Goal: Task Accomplishment & Management: Manage account settings

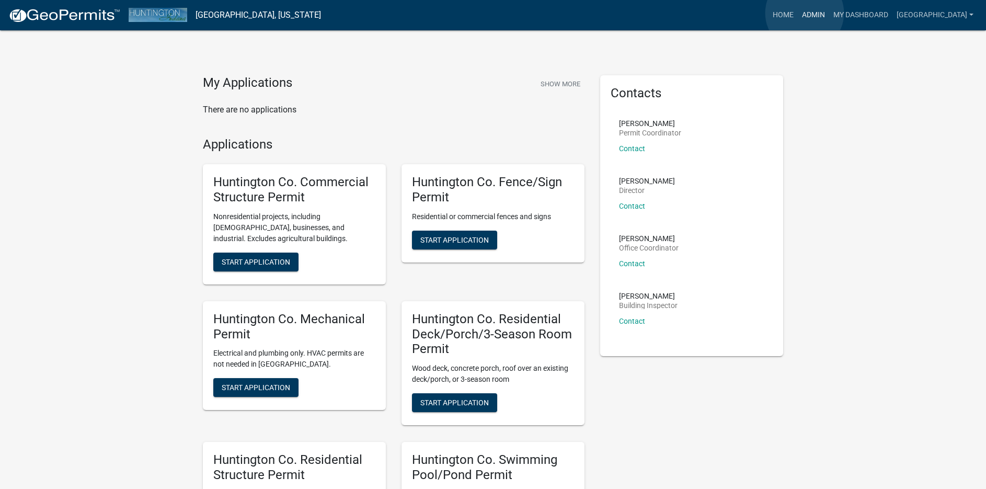
click at [804, 13] on link "Admin" at bounding box center [812, 15] width 31 height 20
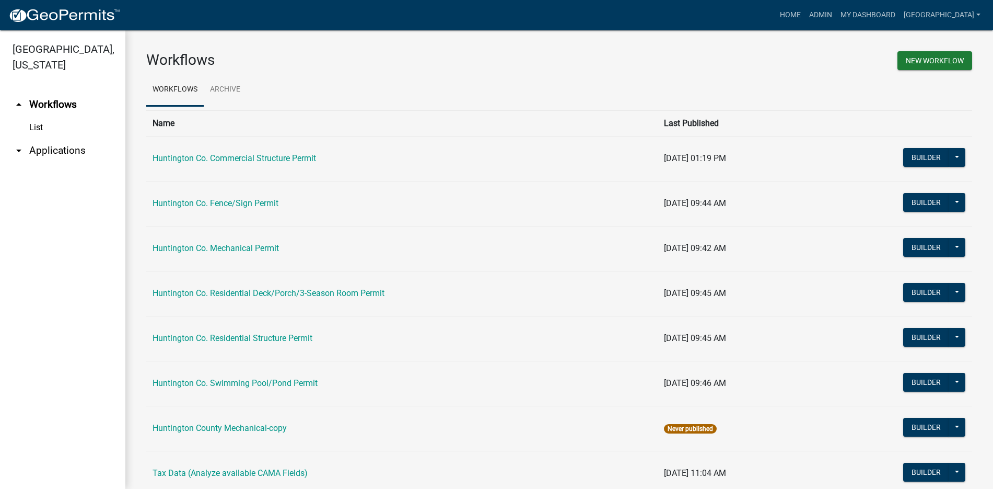
click at [49, 153] on link "arrow_drop_down Applications" at bounding box center [62, 150] width 125 height 25
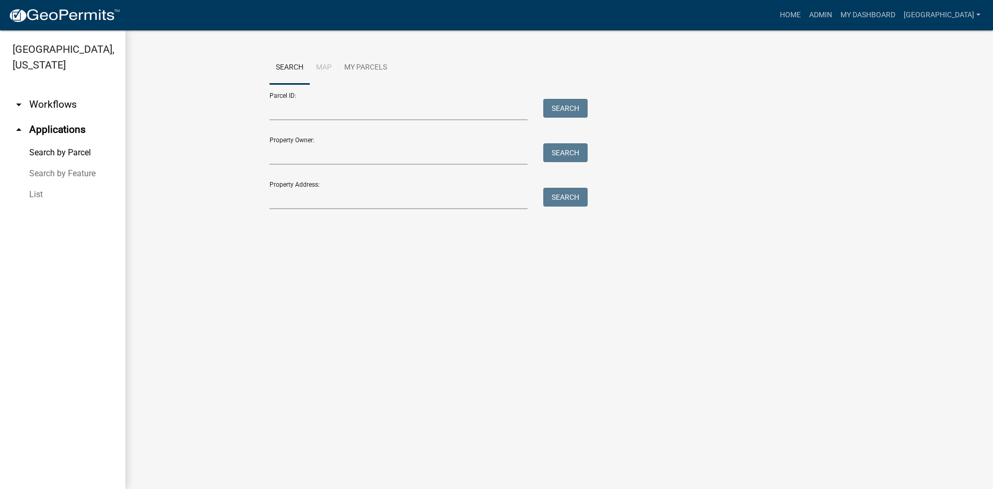
click at [39, 194] on link "List" at bounding box center [62, 194] width 125 height 21
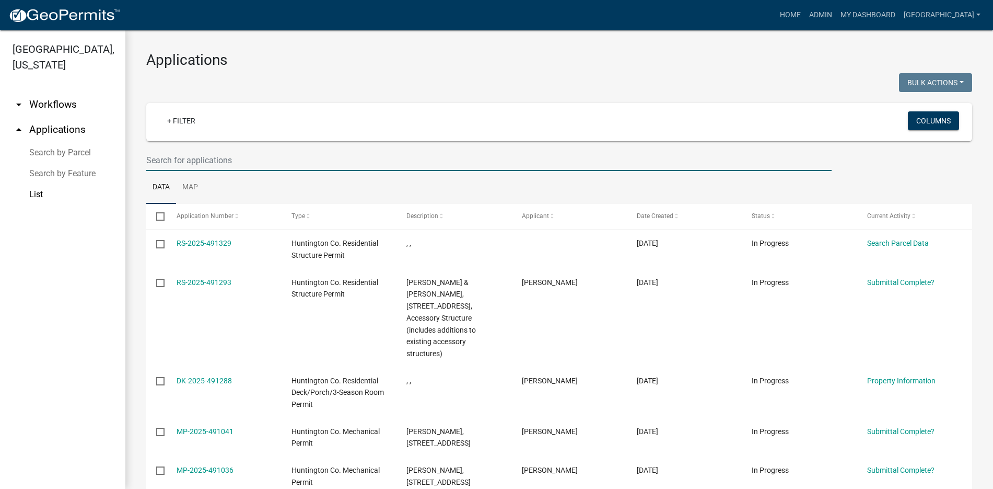
click at [160, 157] on input "text" at bounding box center [489, 159] width 686 height 21
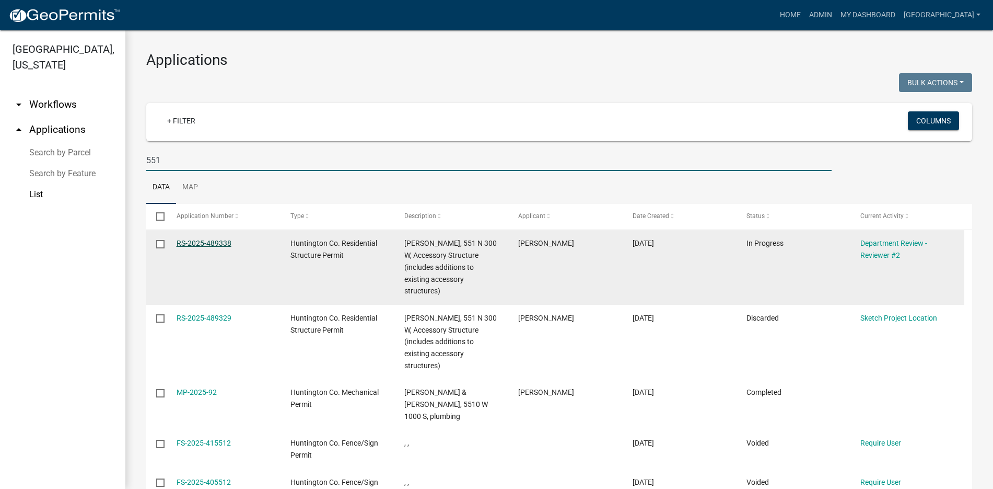
type input "551"
click at [199, 240] on link "RS-2025-489338" at bounding box center [204, 243] width 55 height 8
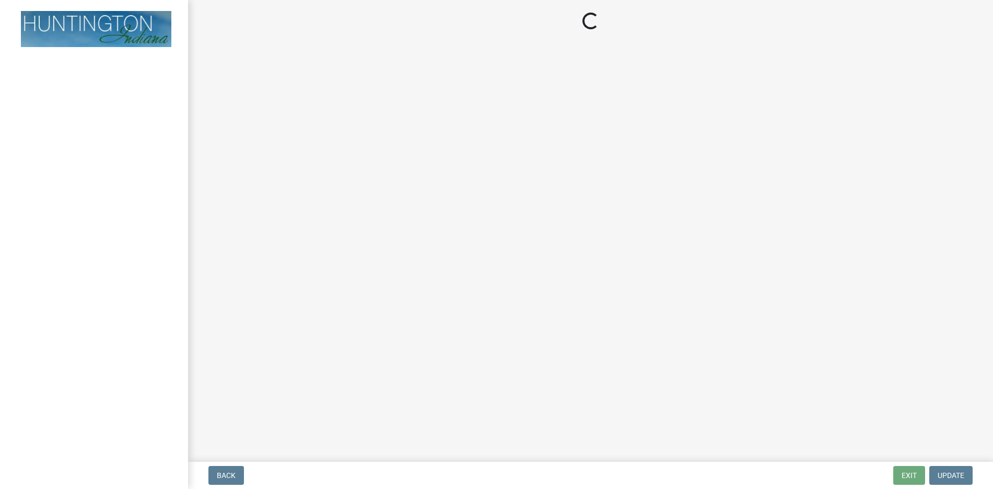
click at [199, 240] on main "Loading..." at bounding box center [590, 228] width 805 height 457
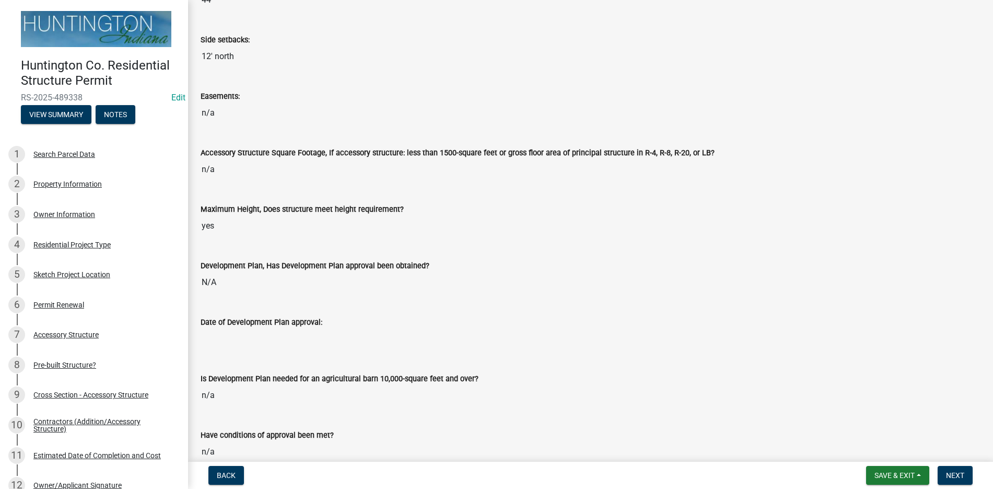
scroll to position [470, 0]
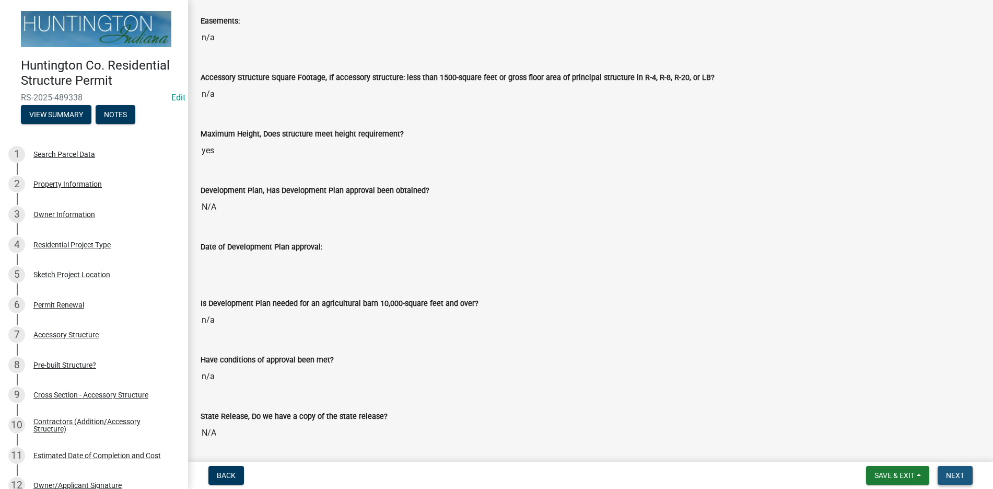
click at [958, 477] on span "Next" at bounding box center [955, 475] width 18 height 8
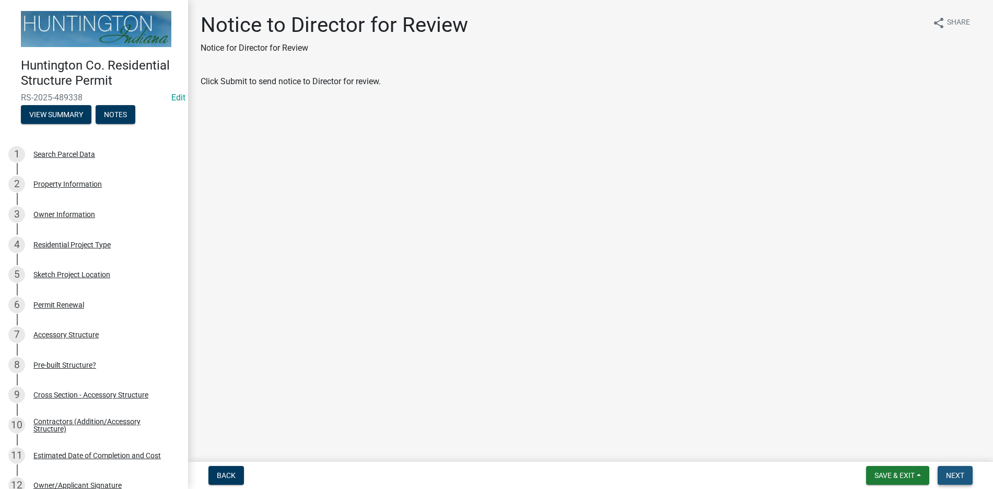
click at [958, 475] on span "Next" at bounding box center [955, 475] width 18 height 8
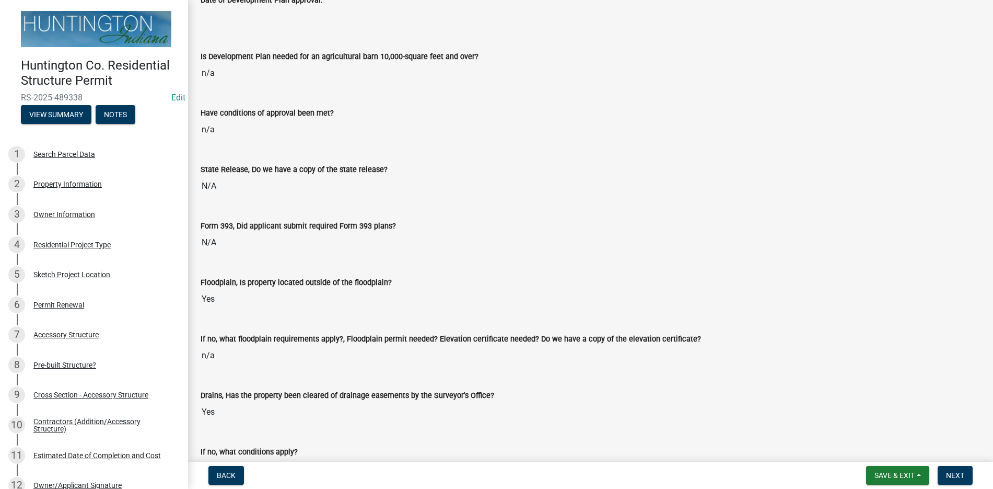
scroll to position [836, 0]
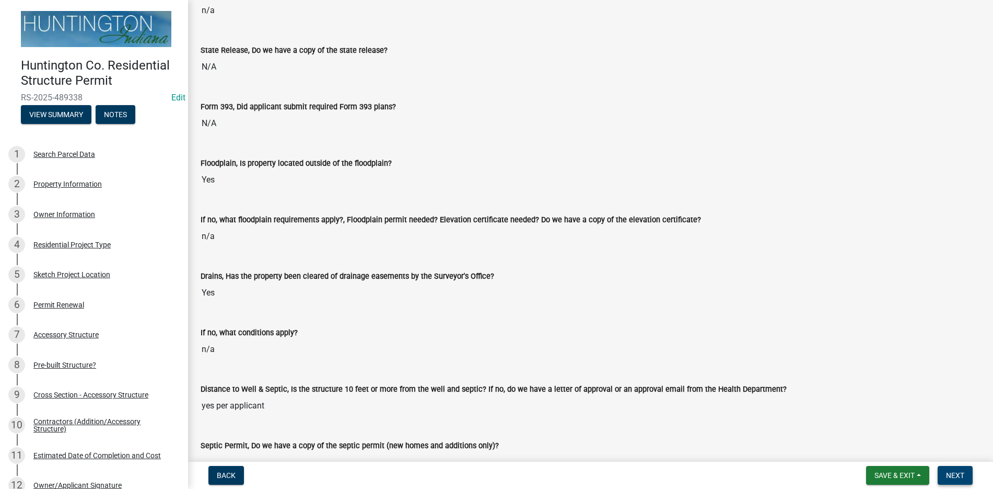
click at [950, 477] on span "Next" at bounding box center [955, 475] width 18 height 8
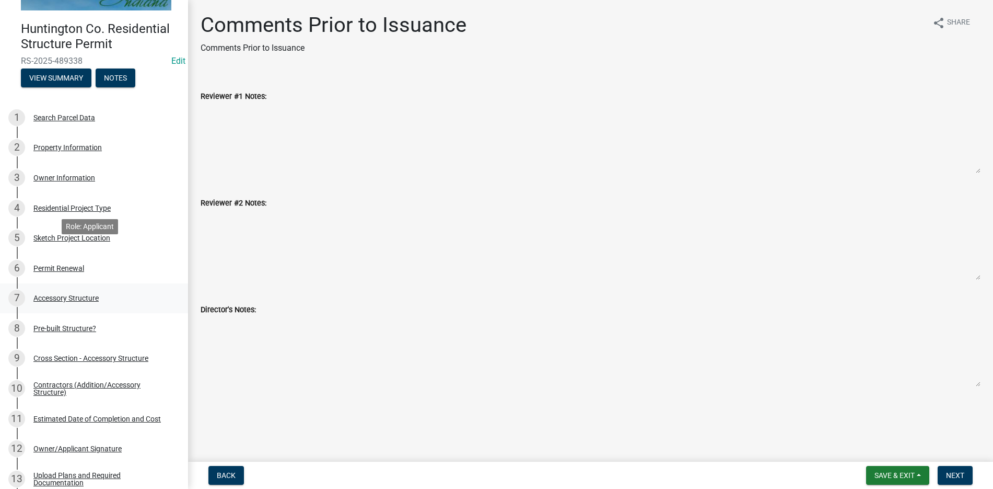
scroll to position [105, 0]
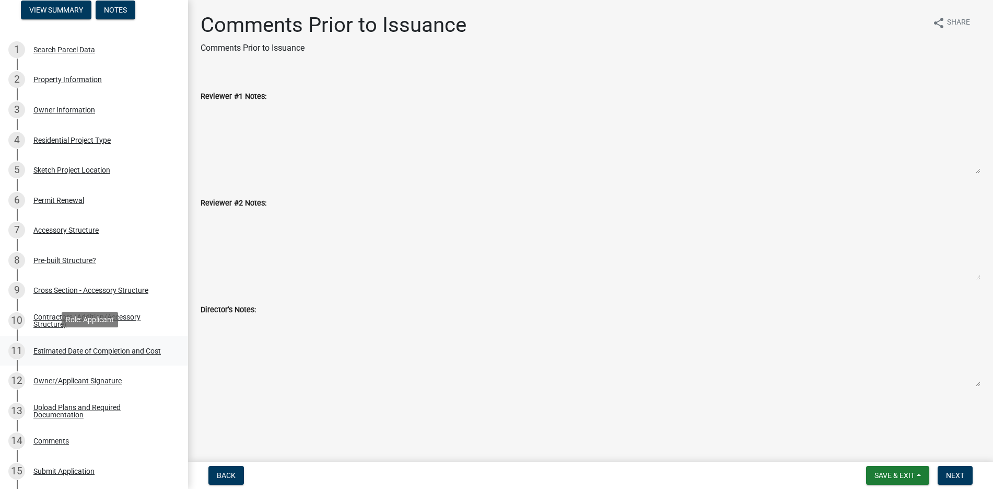
click at [96, 348] on div "Estimated Date of Completion and Cost" at bounding box center [97, 350] width 128 height 7
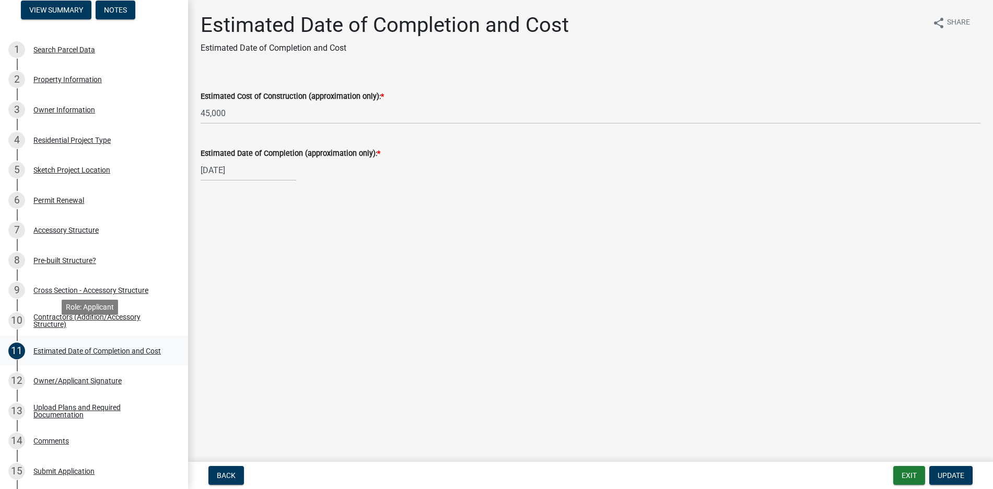
scroll to position [209, 0]
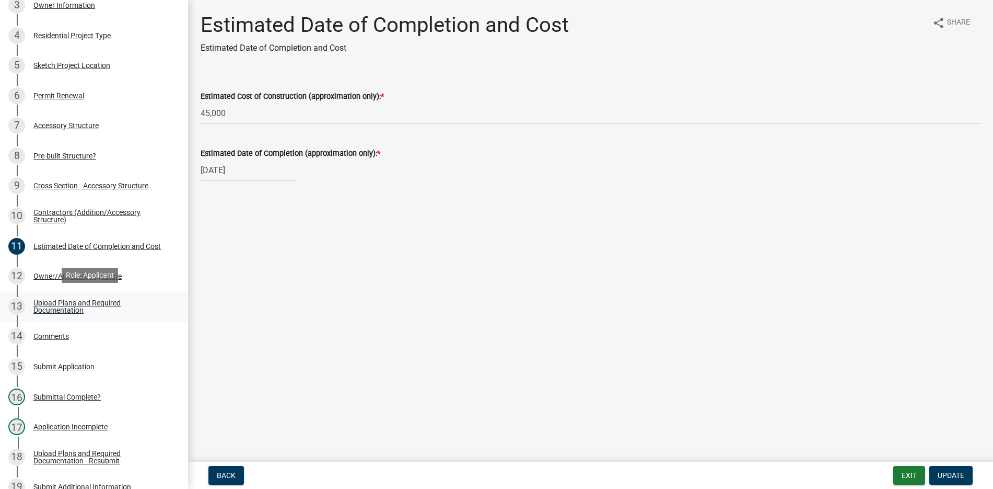
click at [87, 300] on div "Upload Plans and Required Documentation" at bounding box center [102, 306] width 138 height 15
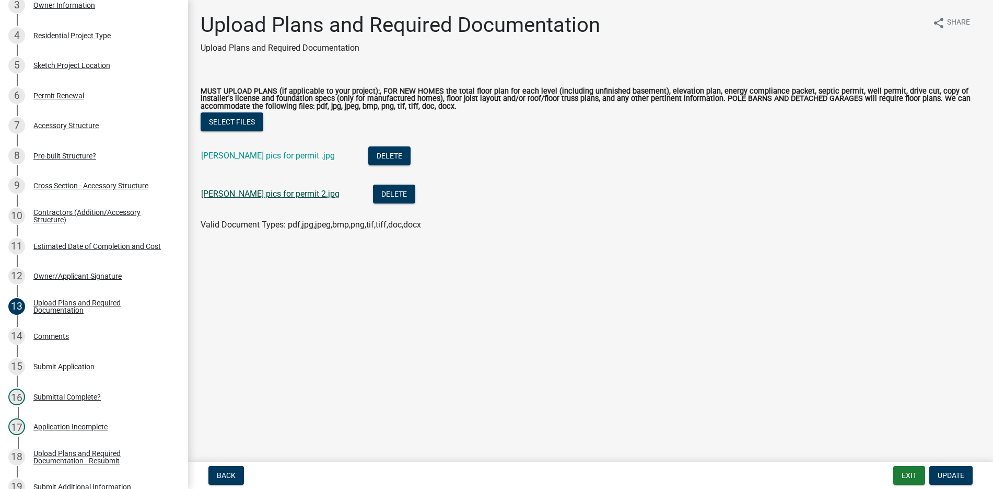
click at [252, 192] on link "[PERSON_NAME] pics for permit 2.jpg" at bounding box center [270, 194] width 138 height 10
click at [241, 159] on link "[PERSON_NAME] pics for permit .jpg" at bounding box center [268, 156] width 134 height 10
click at [960, 476] on span "Update" at bounding box center [951, 475] width 27 height 8
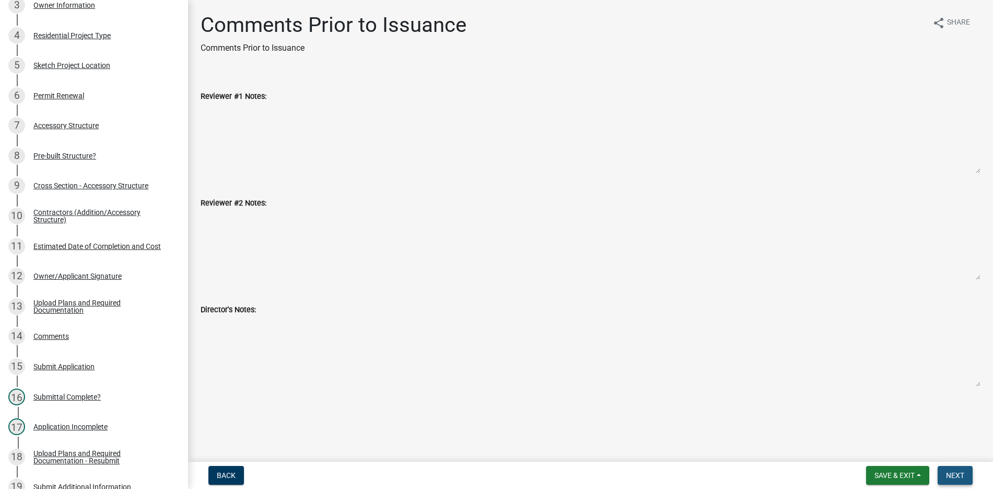
click at [950, 476] on span "Next" at bounding box center [955, 475] width 18 height 8
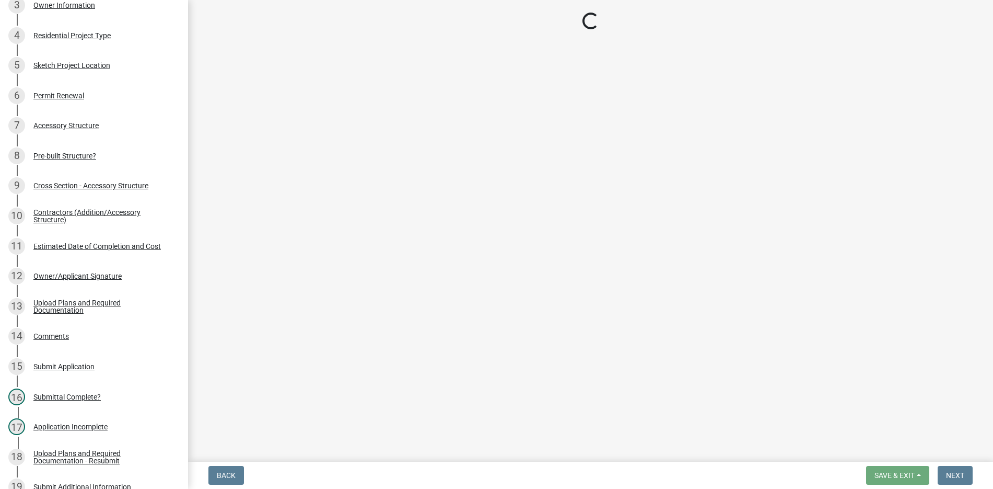
select select "3: 3"
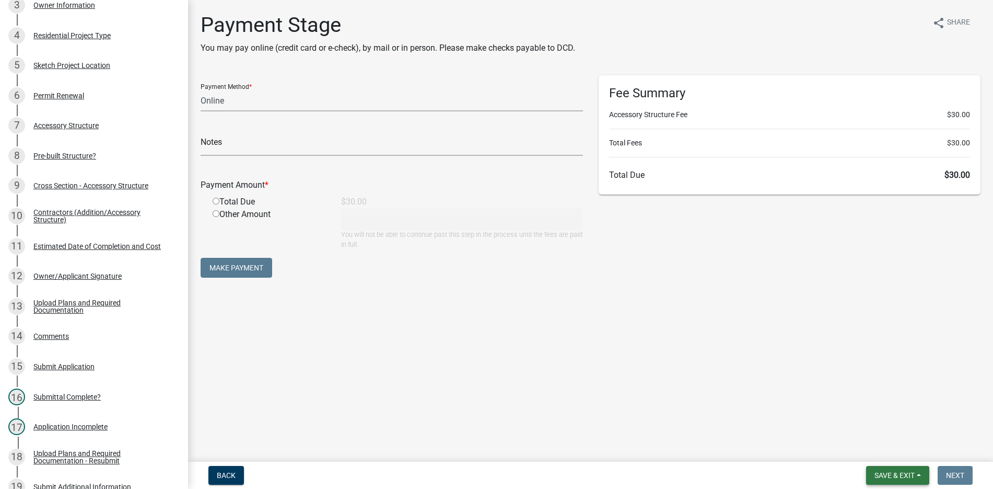
click at [909, 473] on span "Save & Exit" at bounding box center [895, 475] width 40 height 8
click at [880, 447] on button "Save & Exit" at bounding box center [888, 447] width 84 height 25
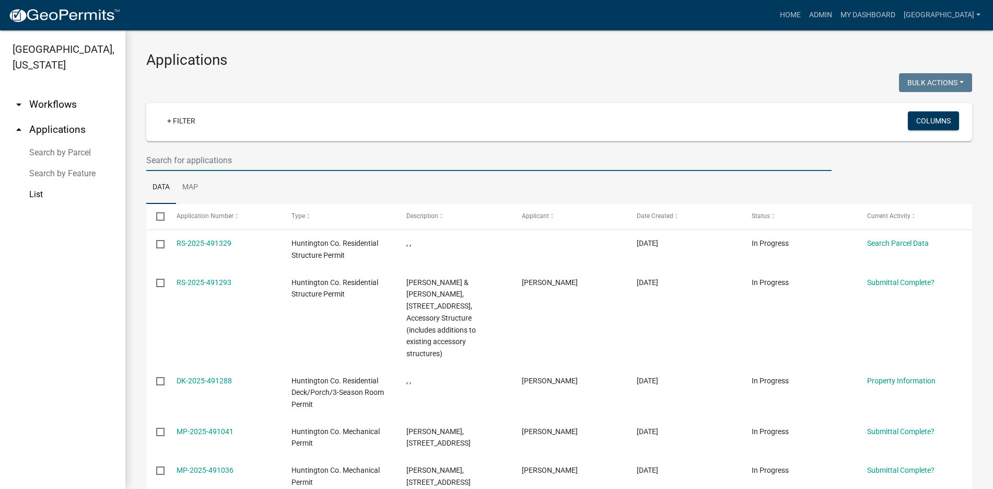
click at [346, 153] on input "text" at bounding box center [489, 159] width 686 height 21
click at [189, 160] on input "text" at bounding box center [489, 159] width 686 height 21
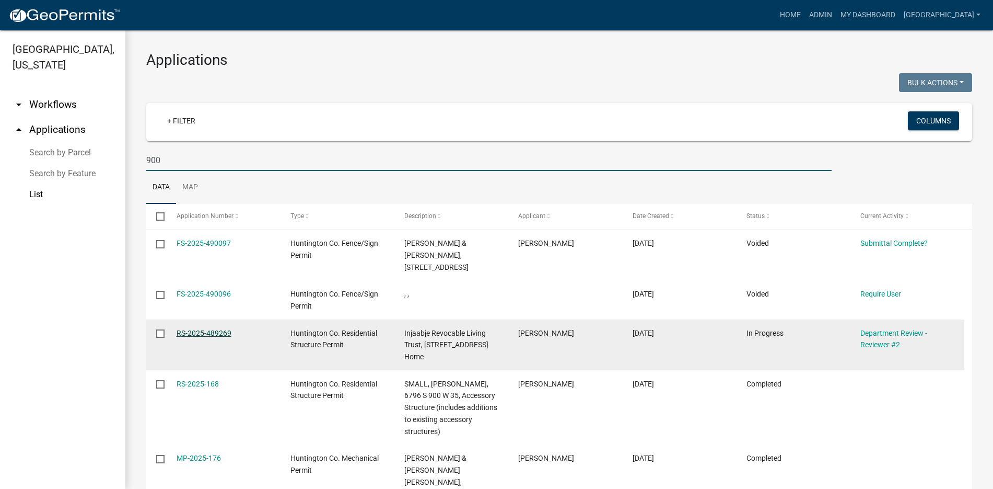
type input "900"
click at [180, 329] on link "RS-2025-489269" at bounding box center [204, 333] width 55 height 8
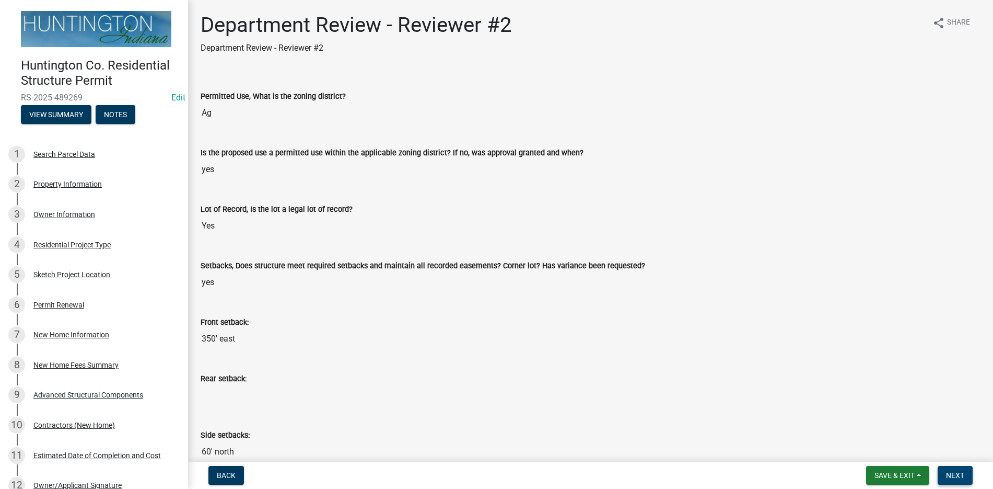
click at [960, 475] on span "Next" at bounding box center [955, 475] width 18 height 8
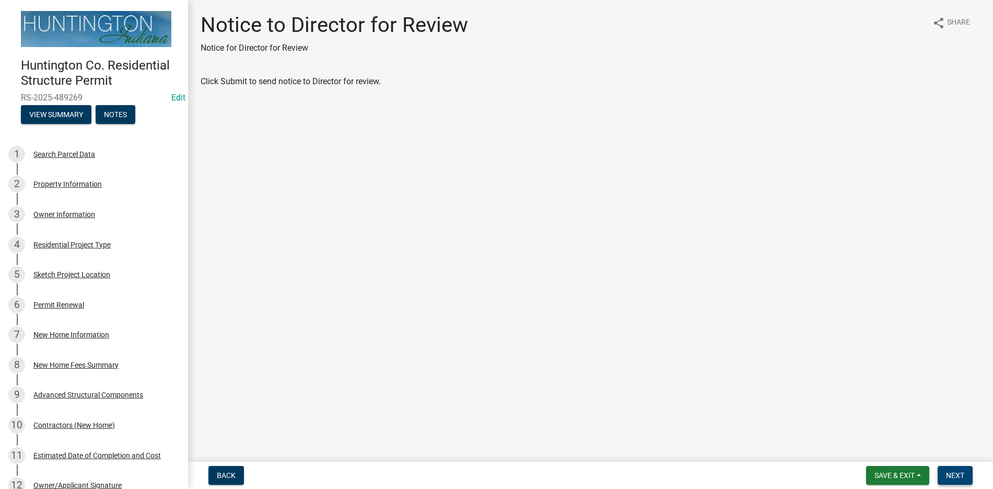
click at [961, 474] on span "Next" at bounding box center [955, 475] width 18 height 8
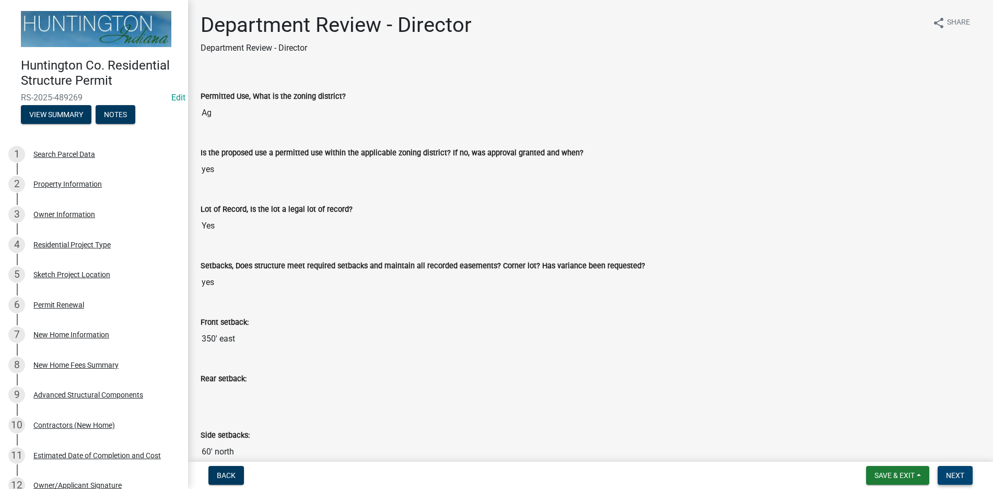
click at [966, 473] on button "Next" at bounding box center [955, 475] width 35 height 19
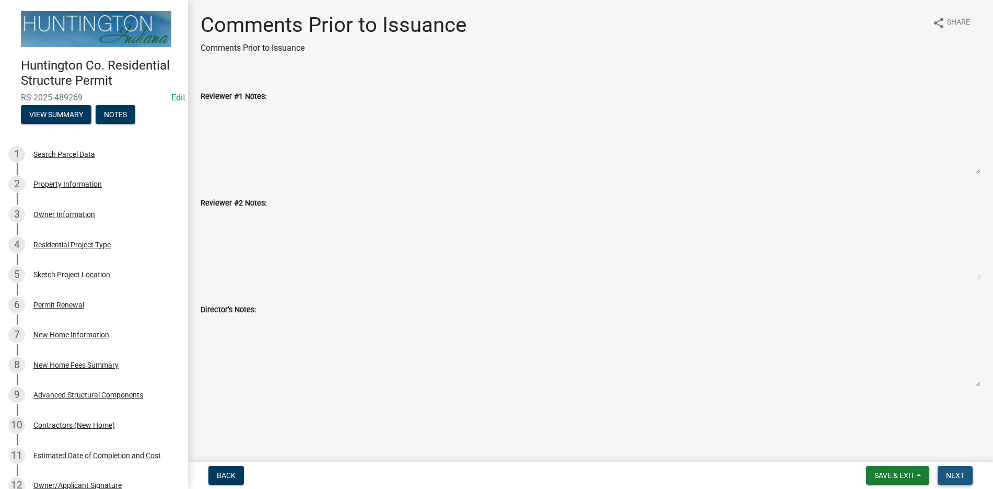
click at [959, 475] on span "Next" at bounding box center [955, 475] width 18 height 8
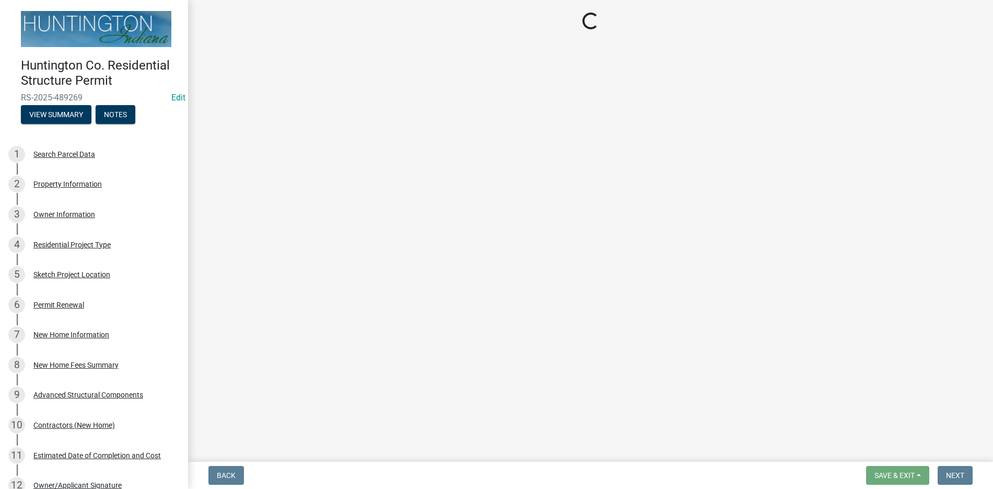
select select "3: 3"
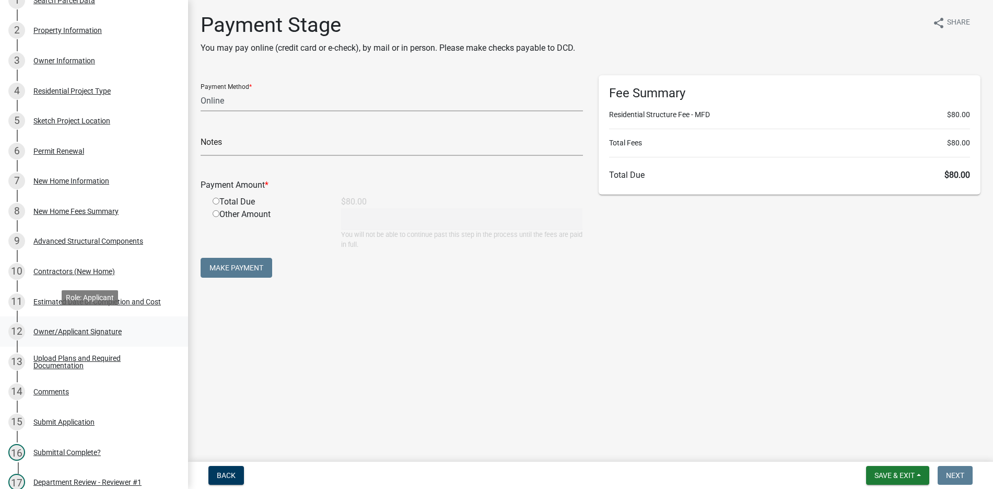
scroll to position [157, 0]
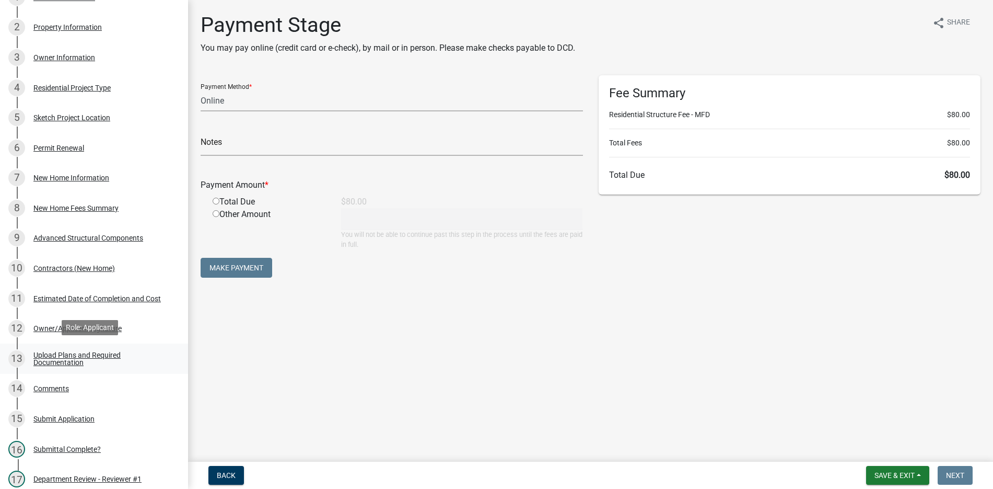
click at [68, 351] on div "Upload Plans and Required Documentation" at bounding box center [102, 358] width 138 height 15
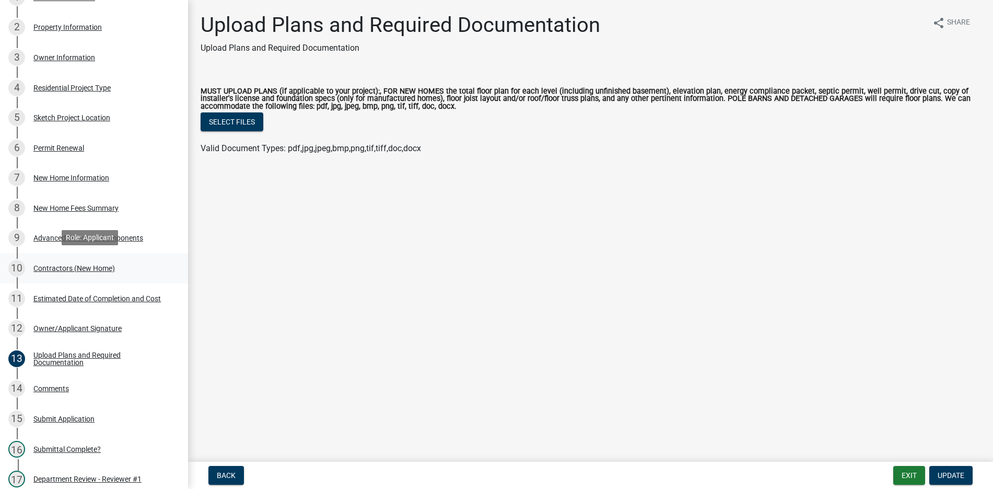
click at [56, 264] on div "Contractors (New Home)" at bounding box center [74, 267] width 82 height 7
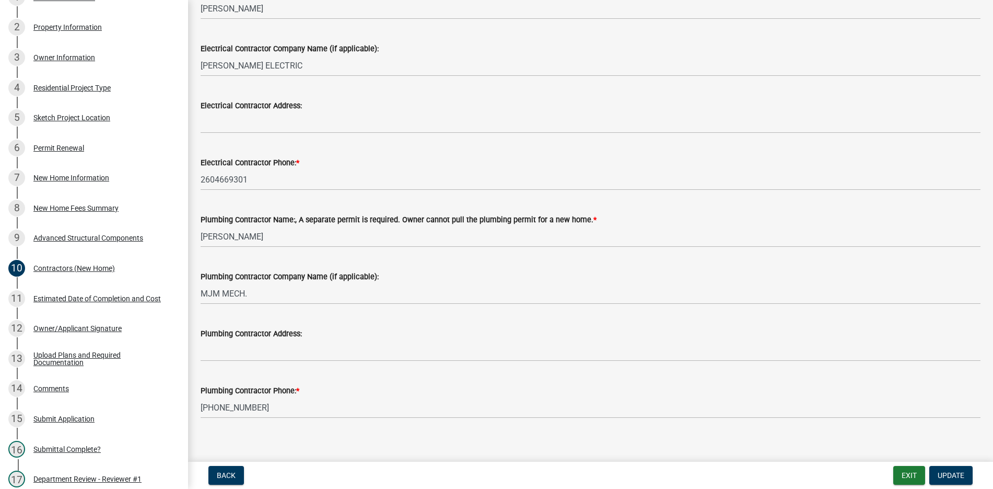
scroll to position [342, 0]
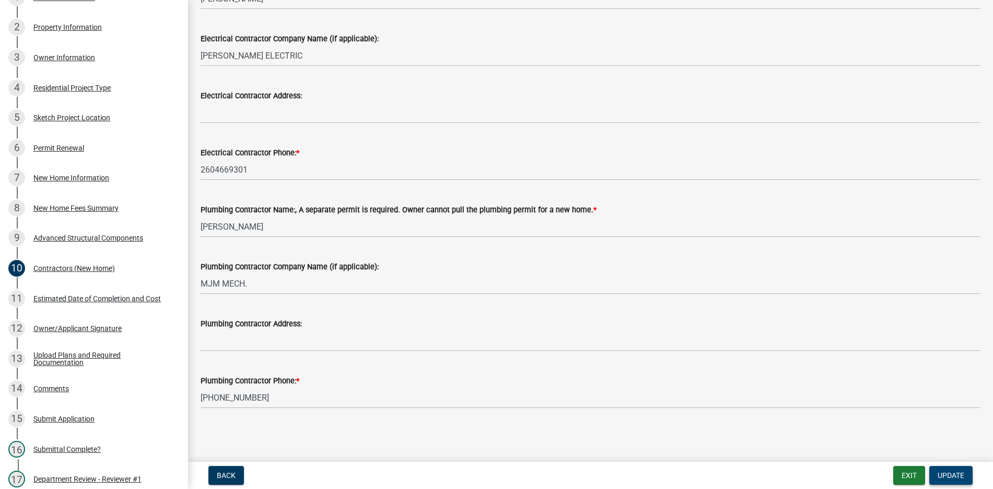
click at [945, 473] on span "Update" at bounding box center [951, 475] width 27 height 8
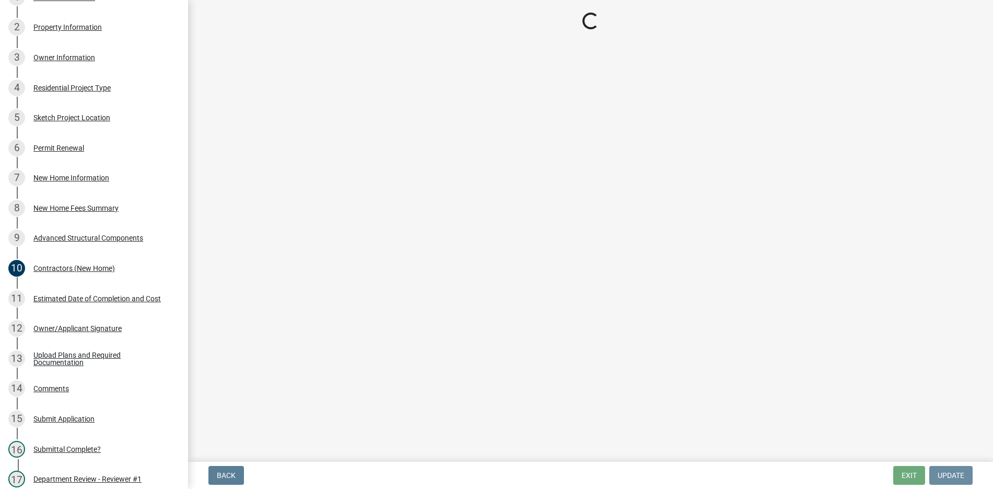
scroll to position [0, 0]
select select "3: 3"
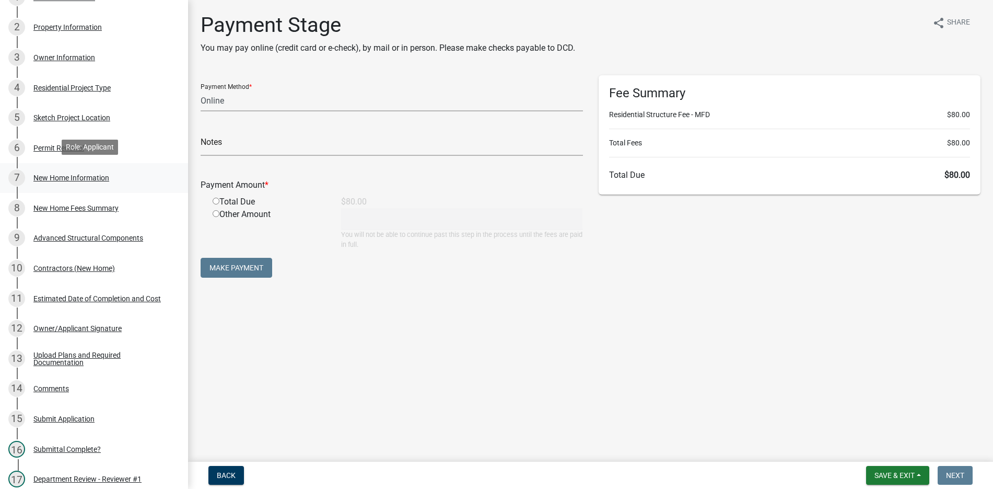
click at [48, 176] on div "New Home Information" at bounding box center [71, 177] width 76 height 7
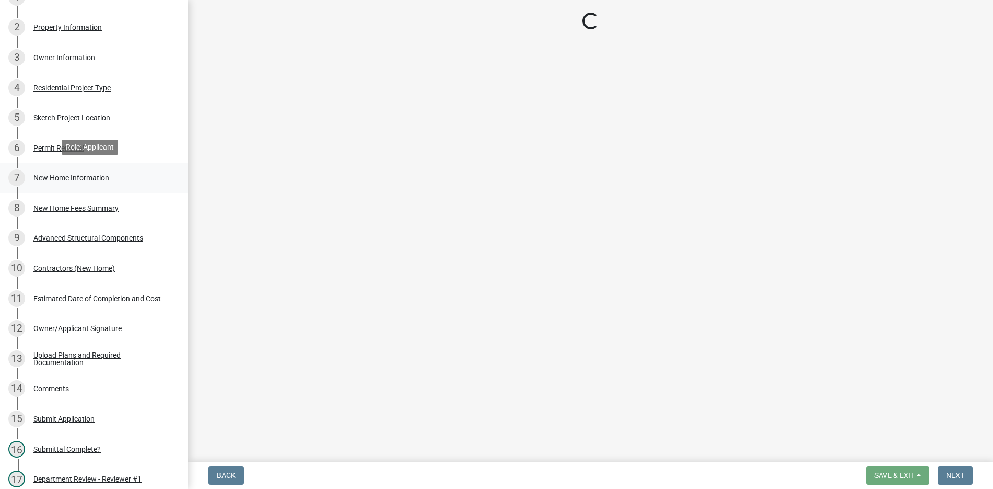
select select "a50e9ddb-1b16-496f-b25c-a9ac2ddf3e7c"
select select "534643a5-49eb-4eef-b055-3574304c1da7"
select select "7ac50c75-bd19-4200-a472-7ff7759bf044"
select select "41a20be5-04ab-4379-9276-11703055c681"
select select "24c45ea2-3849-47b3-9717-f93aad5c98d7"
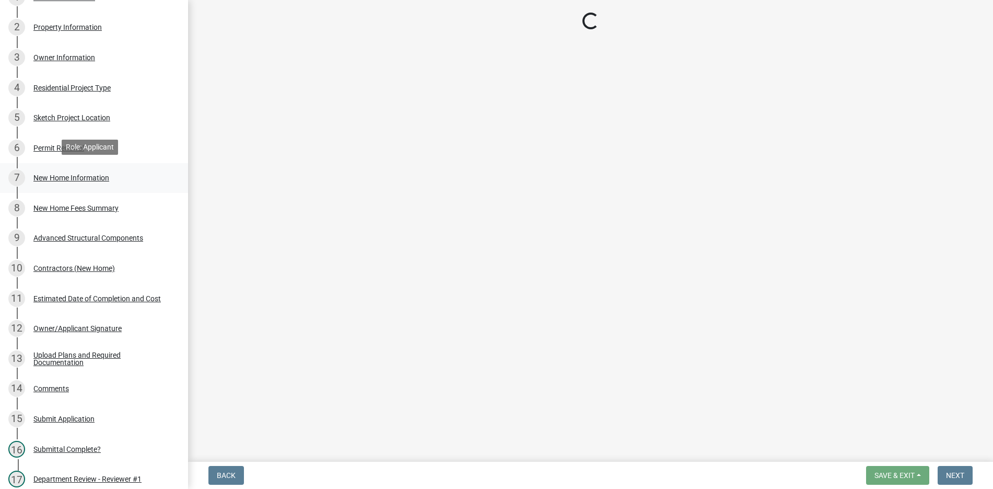
select select "d2a8bd4c-a097-4bce-9a5a-ff12fb5849af"
select select "0af2c62b-a54b-41df-9440-7e06c81f5ee1"
select select "646e68f8-cb8e-4a5e-b6dd-3f1cf63f7a97"
select select "c6bca56a-65ef-4235-b2fa-5e9dc560a56e"
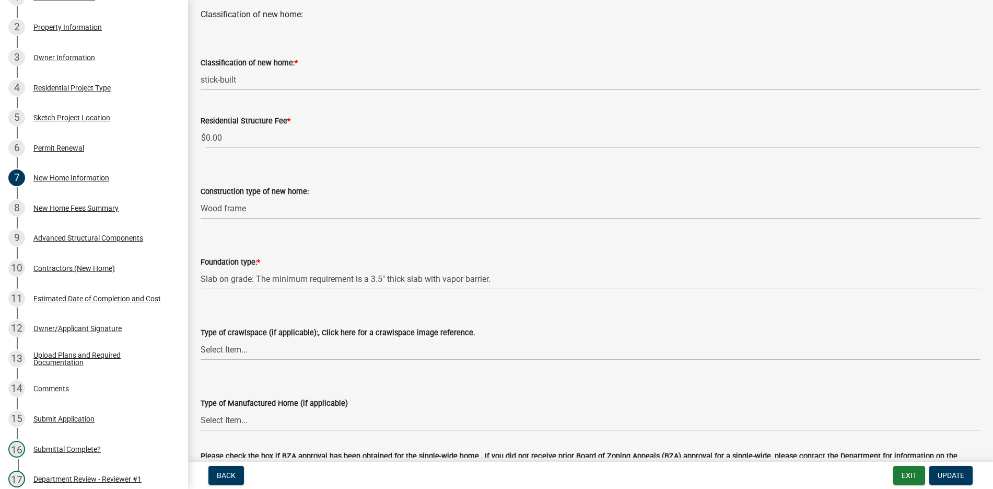
scroll to position [209, 0]
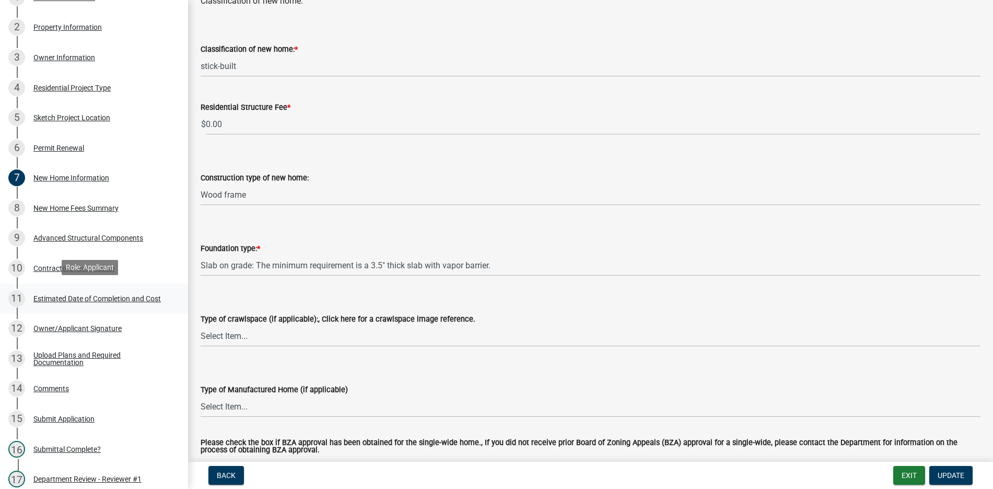
click at [128, 296] on div "Estimated Date of Completion and Cost" at bounding box center [97, 298] width 128 height 7
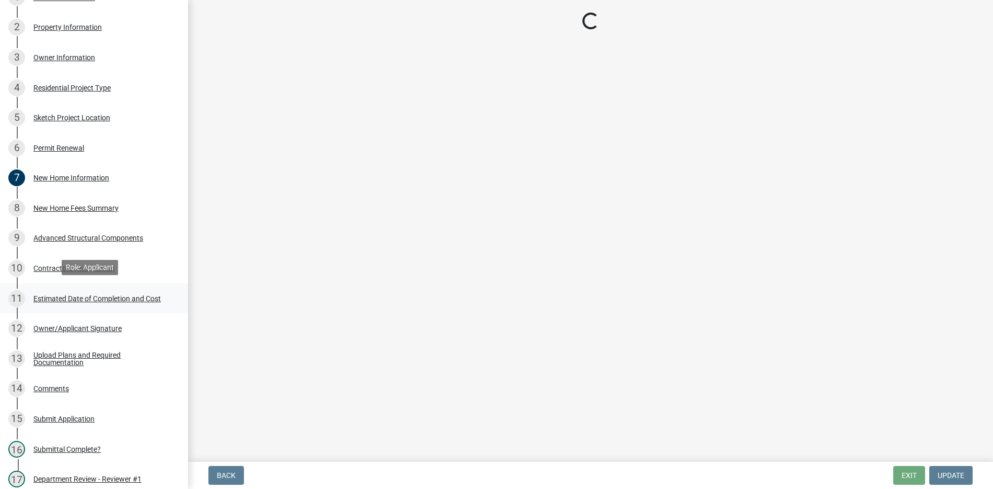
scroll to position [0, 0]
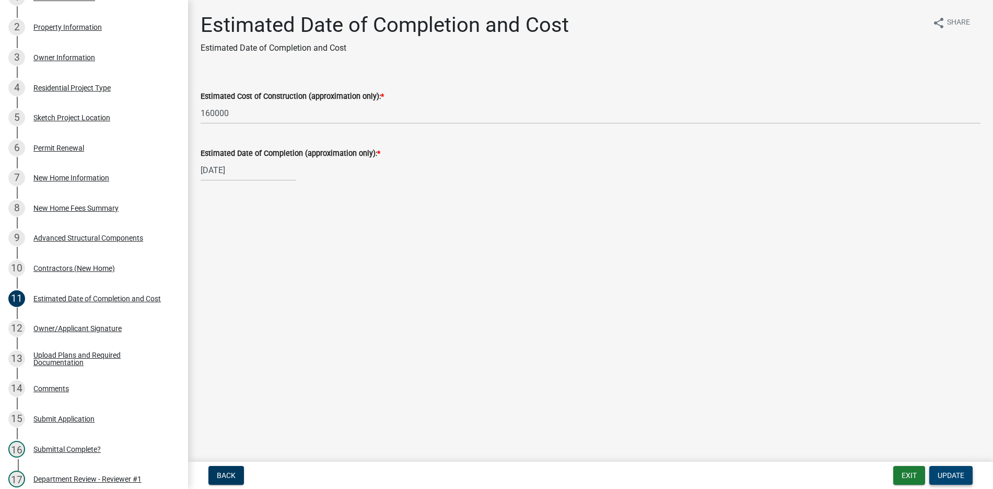
click at [963, 477] on span "Update" at bounding box center [951, 475] width 27 height 8
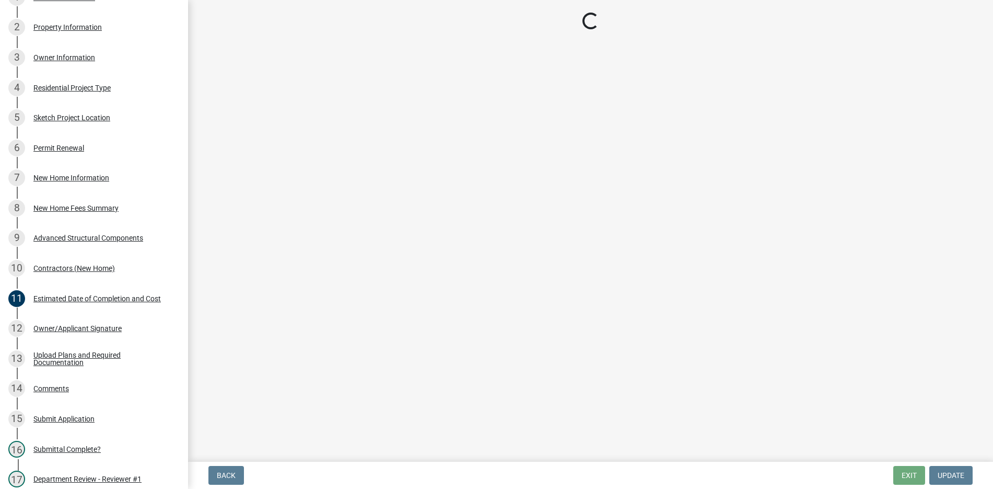
select select "3: 3"
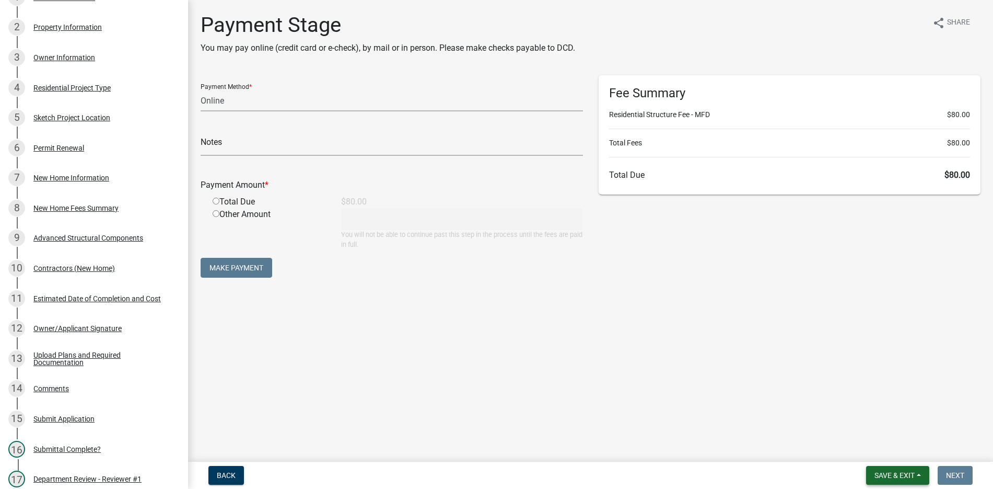
click at [895, 476] on span "Save & Exit" at bounding box center [895, 475] width 40 height 8
click at [888, 448] on button "Save & Exit" at bounding box center [888, 447] width 84 height 25
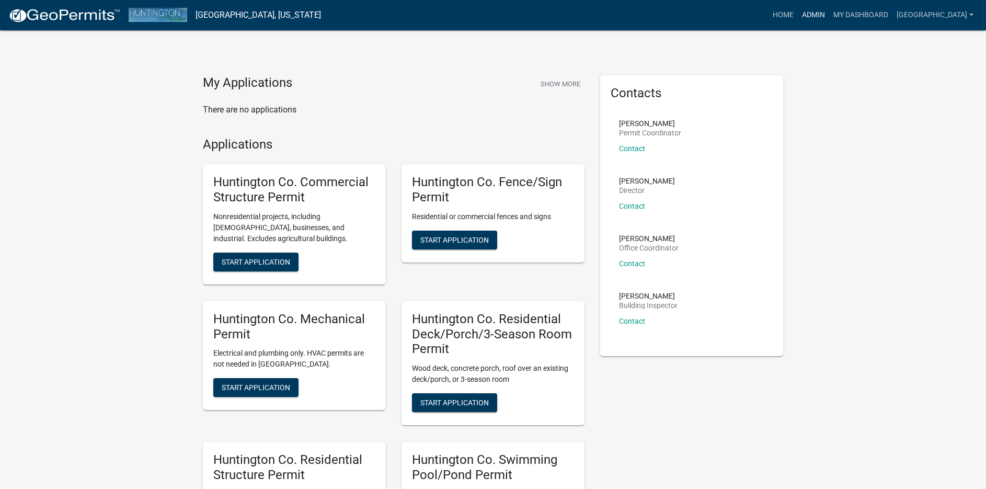
click at [811, 13] on link "Admin" at bounding box center [812, 15] width 31 height 20
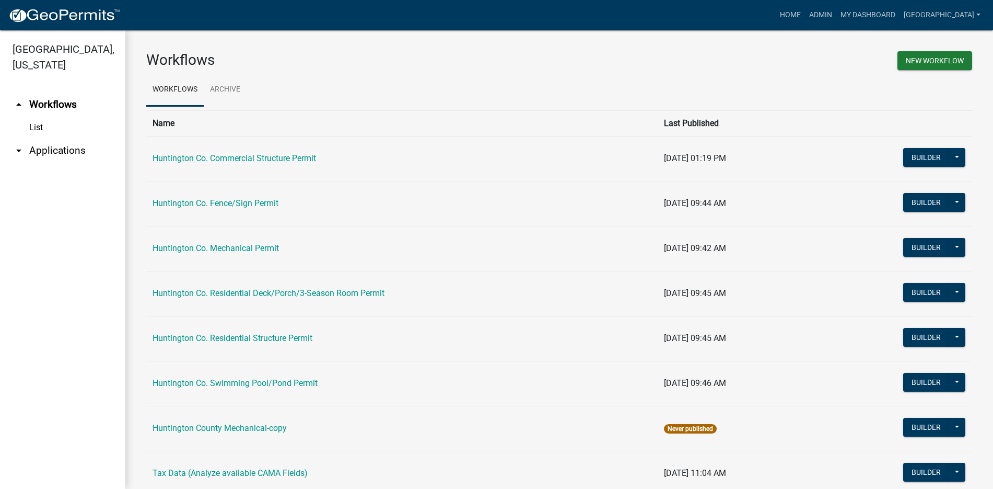
click at [63, 150] on link "arrow_drop_down Applications" at bounding box center [62, 150] width 125 height 25
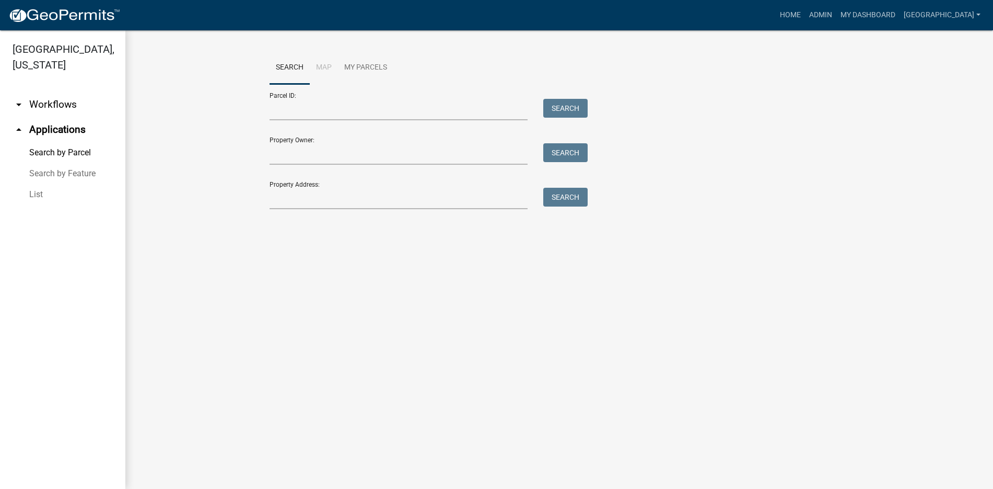
click at [34, 194] on link "List" at bounding box center [62, 194] width 125 height 21
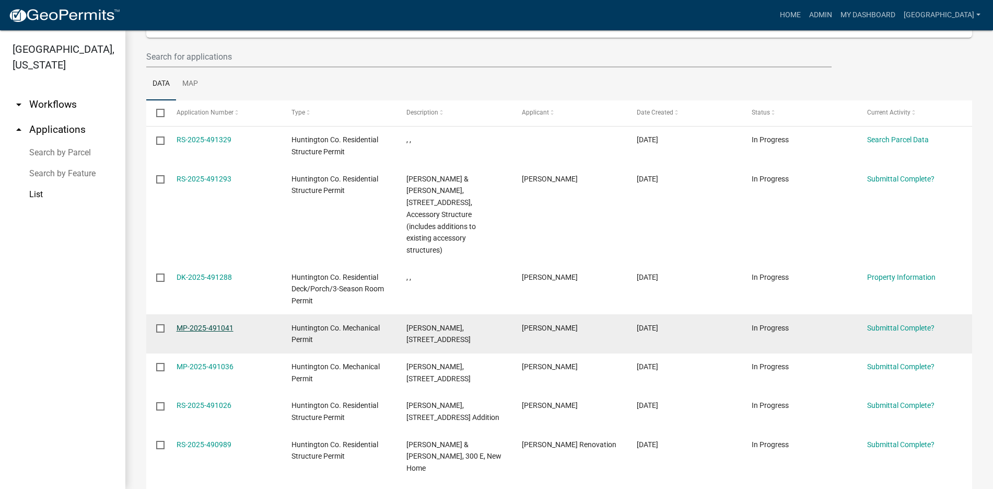
scroll to position [105, 0]
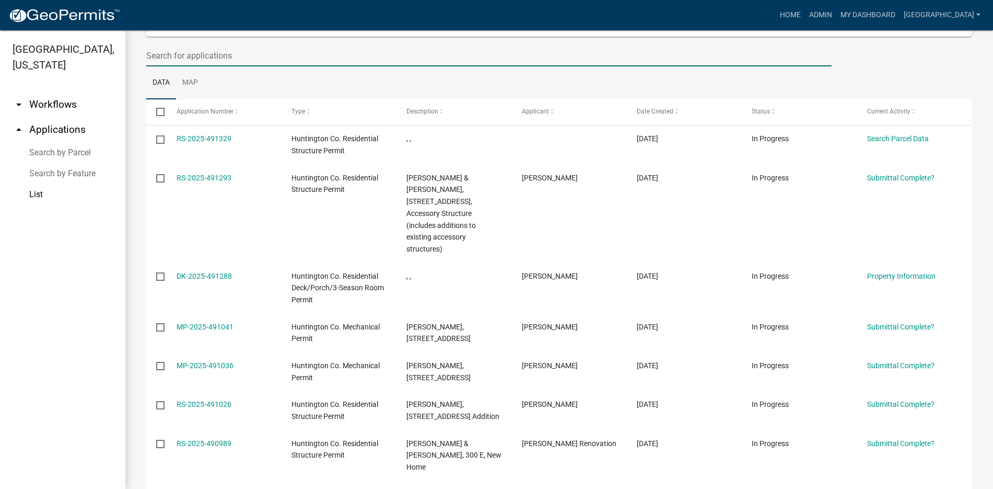
click at [192, 51] on input "text" at bounding box center [489, 55] width 686 height 21
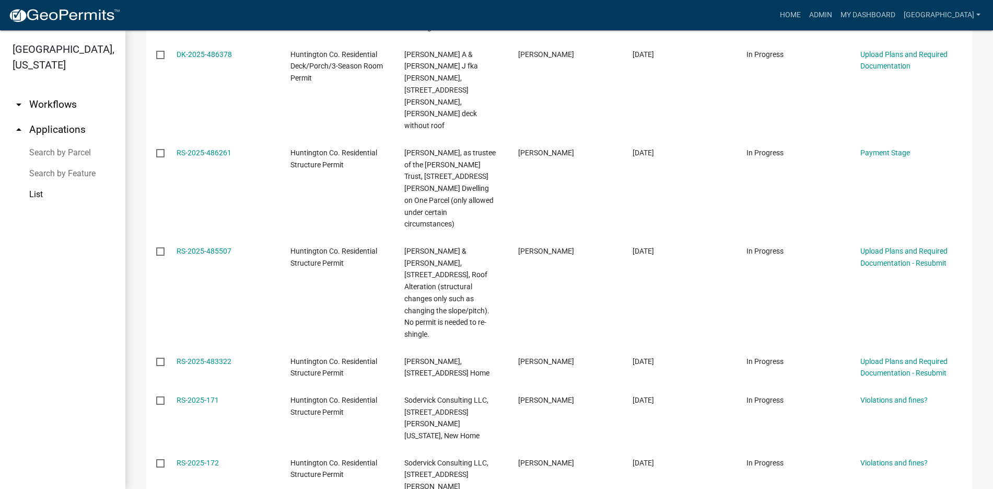
scroll to position [125, 0]
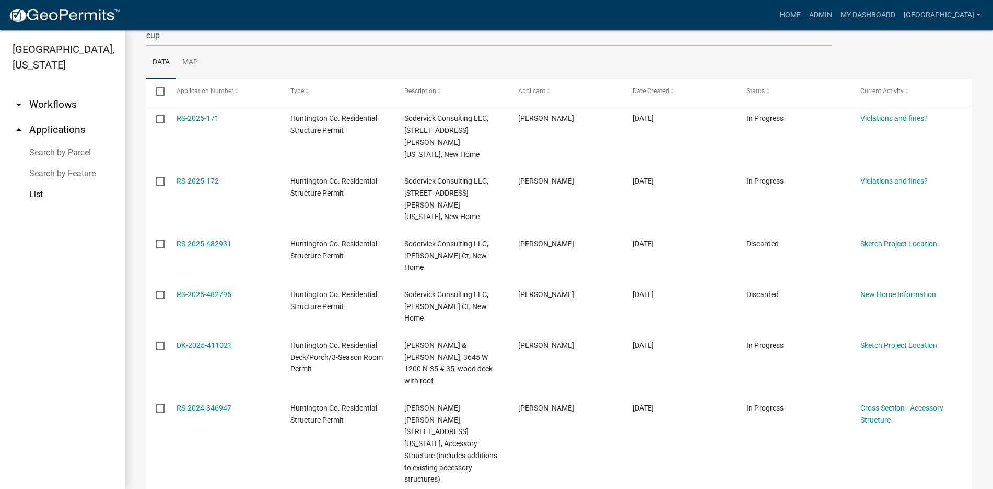
click at [233, 63] on ul "Data Map" at bounding box center [559, 62] width 826 height 33
click at [193, 39] on input "cup" at bounding box center [489, 35] width 686 height 21
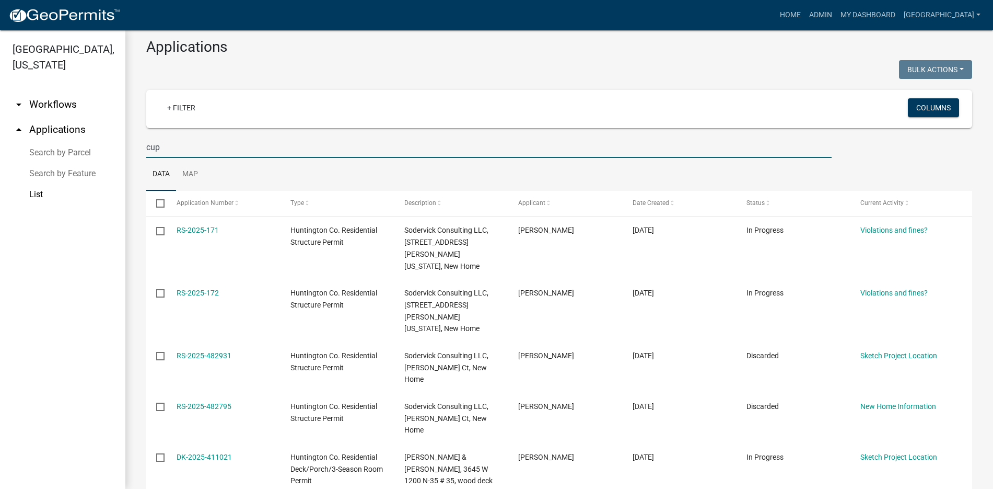
scroll to position [0, 0]
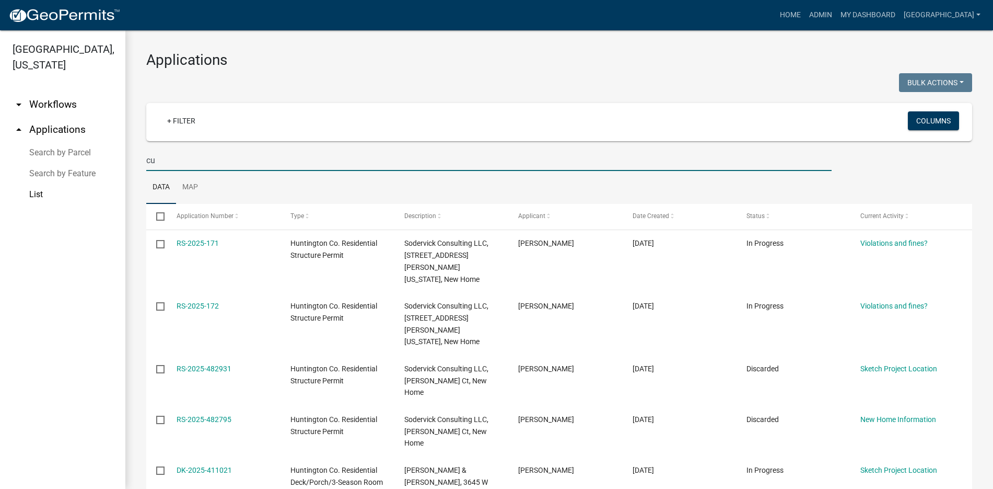
type input "c"
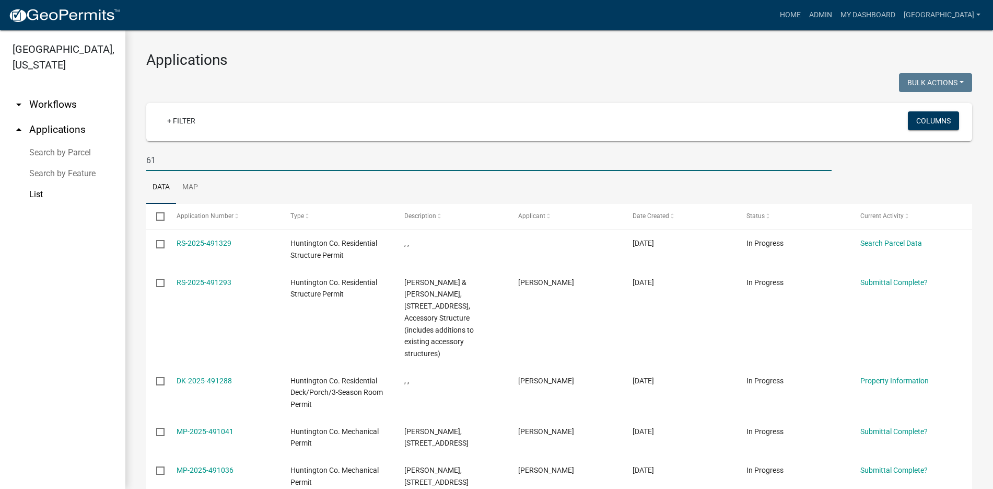
type input "614"
